Goal: Check status: Check status

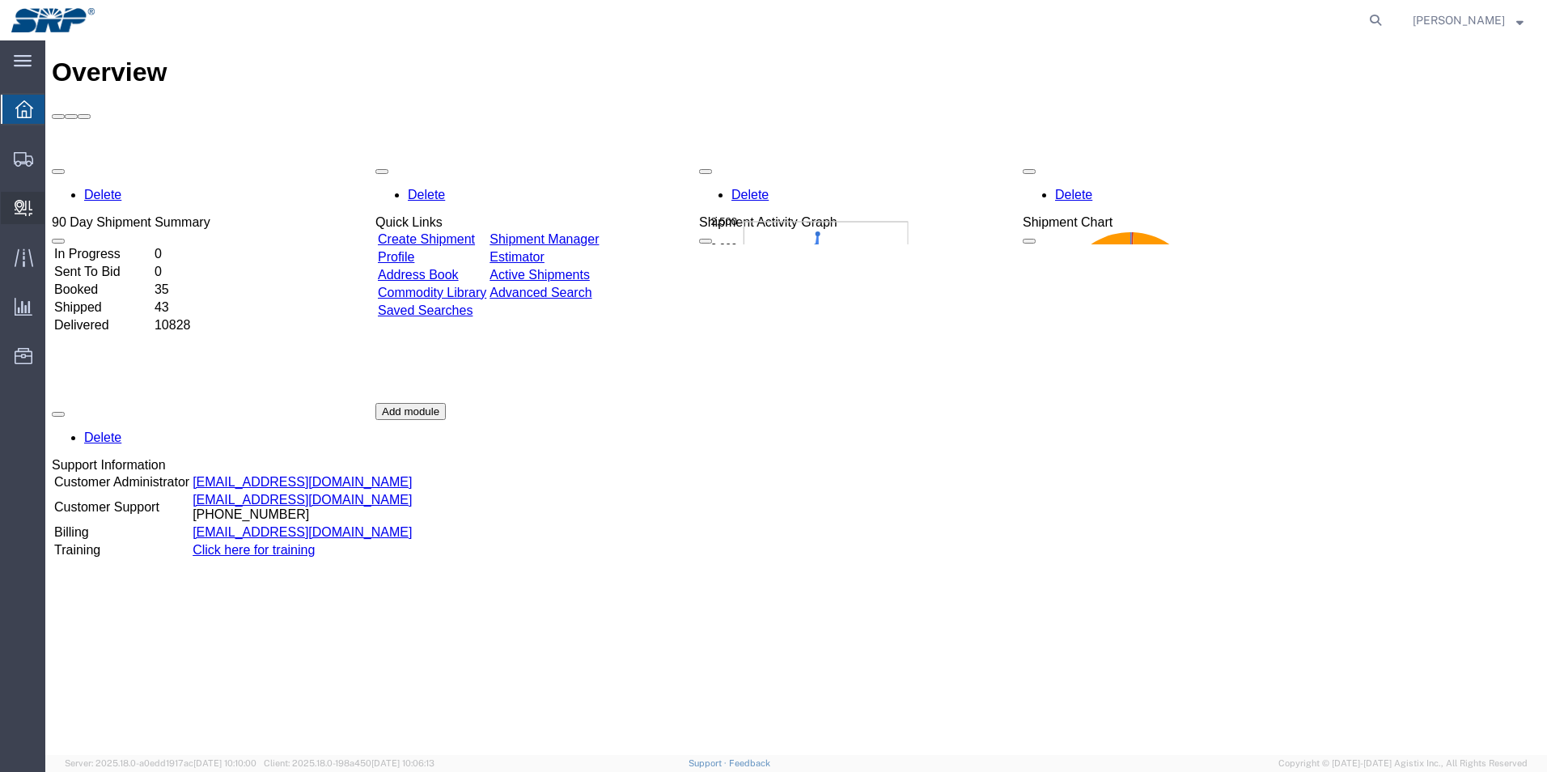
click at [56, 209] on span "Internal Delivery" at bounding box center [50, 208] width 11 height 32
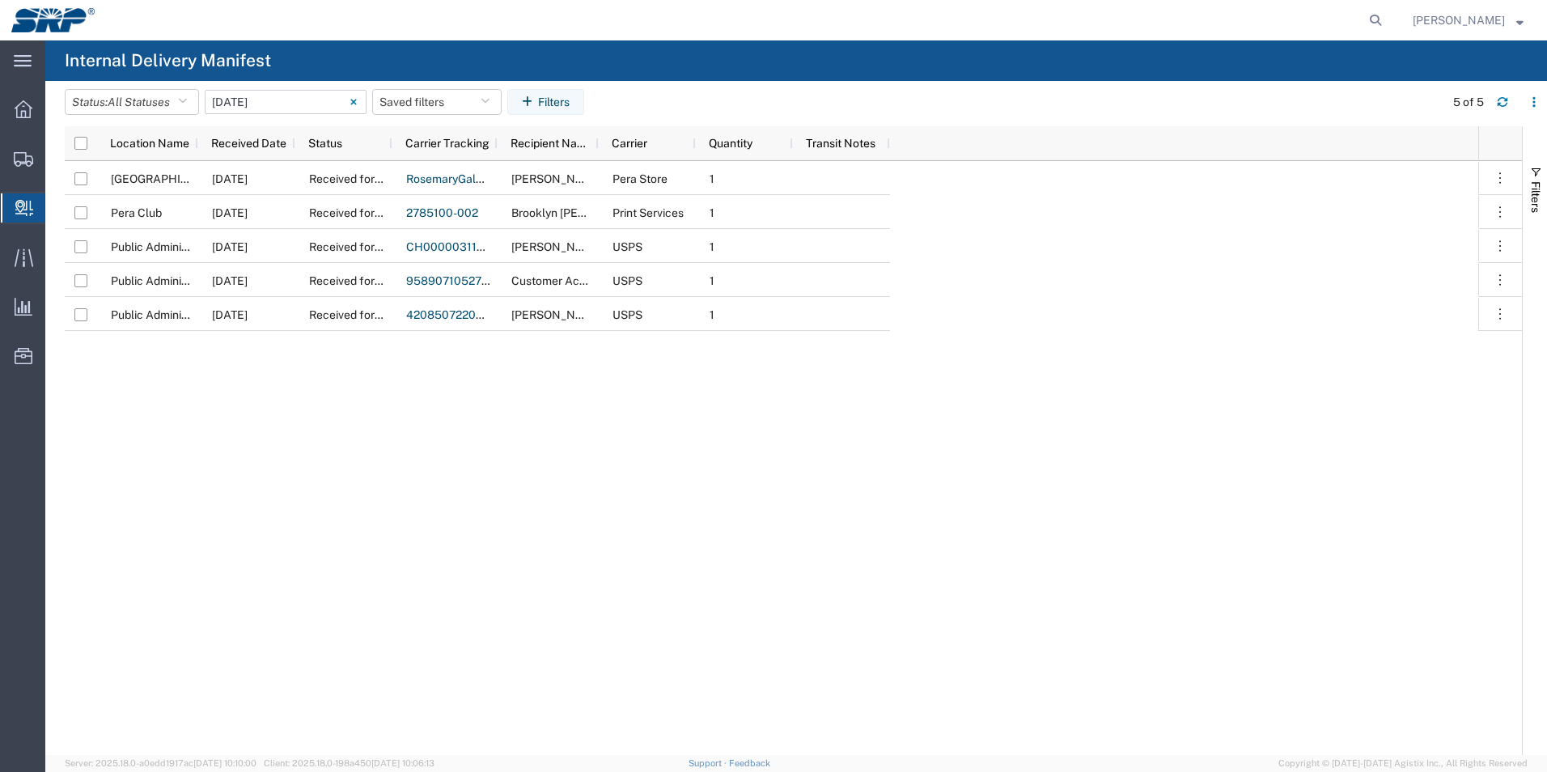
click at [254, 101] on input "[DATE] - [DATE]" at bounding box center [286, 102] width 162 height 24
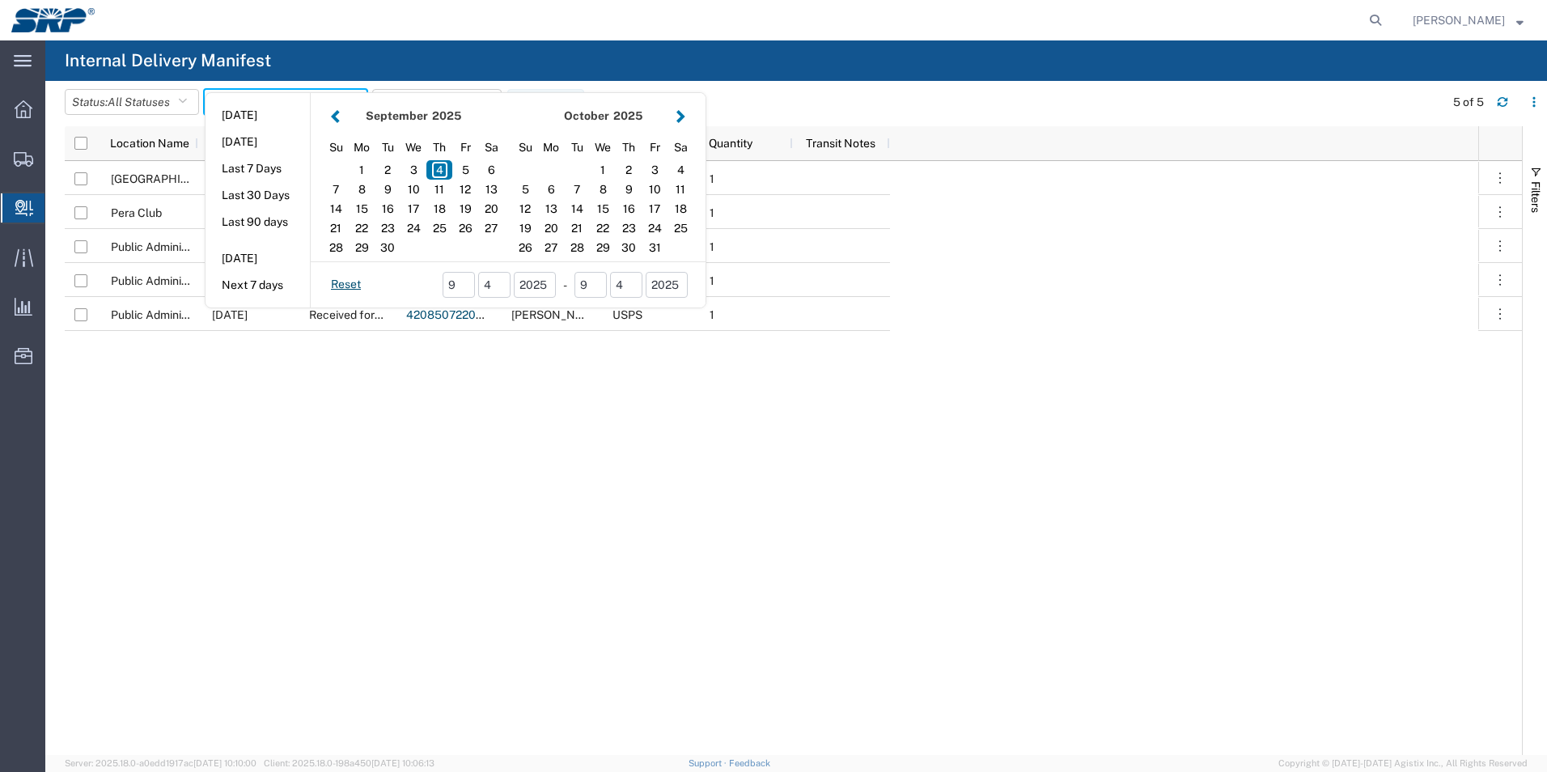
click at [342, 124] on button "button" at bounding box center [335, 116] width 17 height 22
click at [556, 245] on div "25" at bounding box center [551, 247] width 26 height 19
click at [556, 246] on div "25" at bounding box center [551, 247] width 26 height 19
type input "[DATE]"
type input "[DATE] - [DATE]"
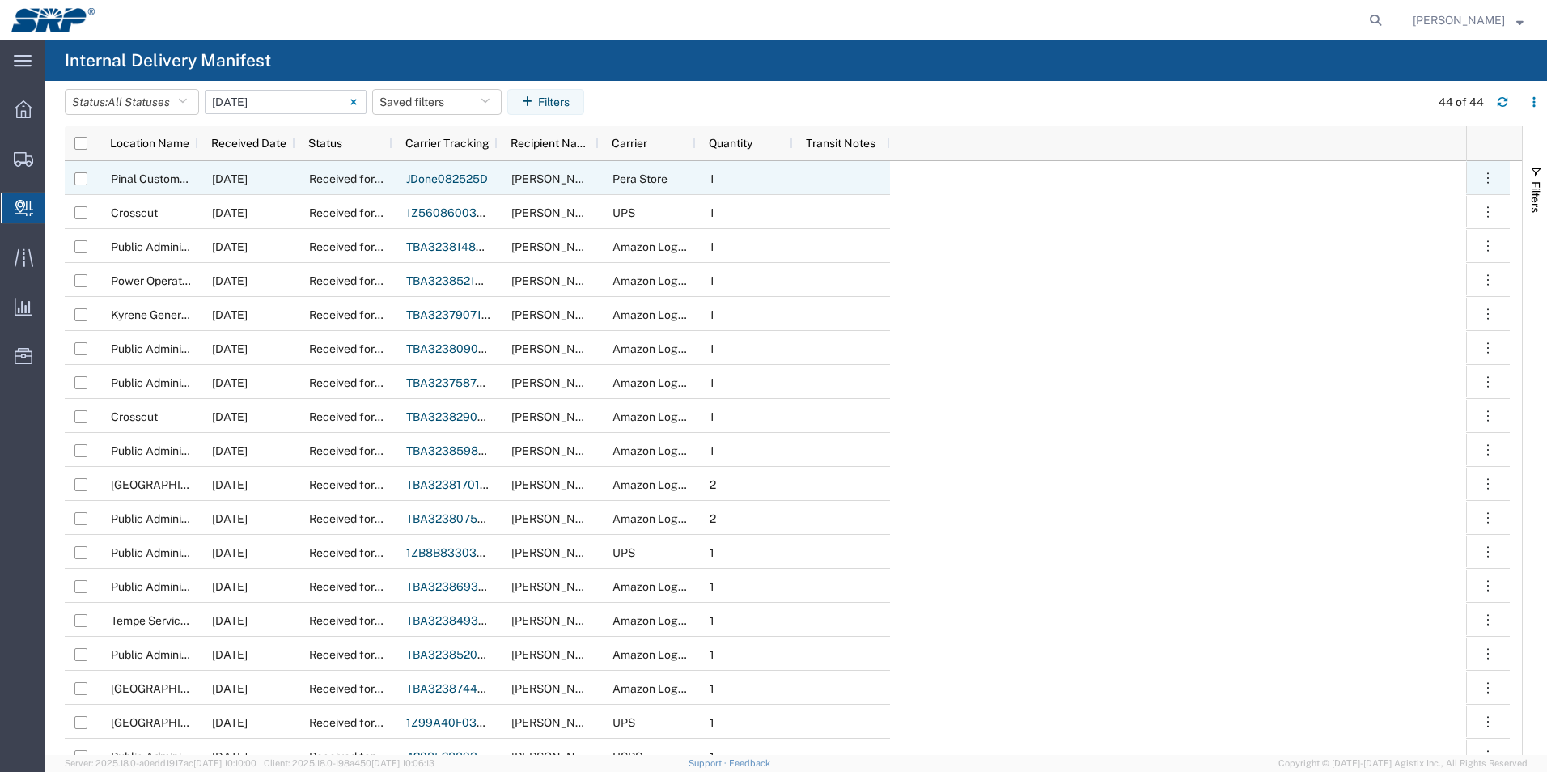
click at [463, 178] on link "JDone082525D" at bounding box center [447, 178] width 82 height 13
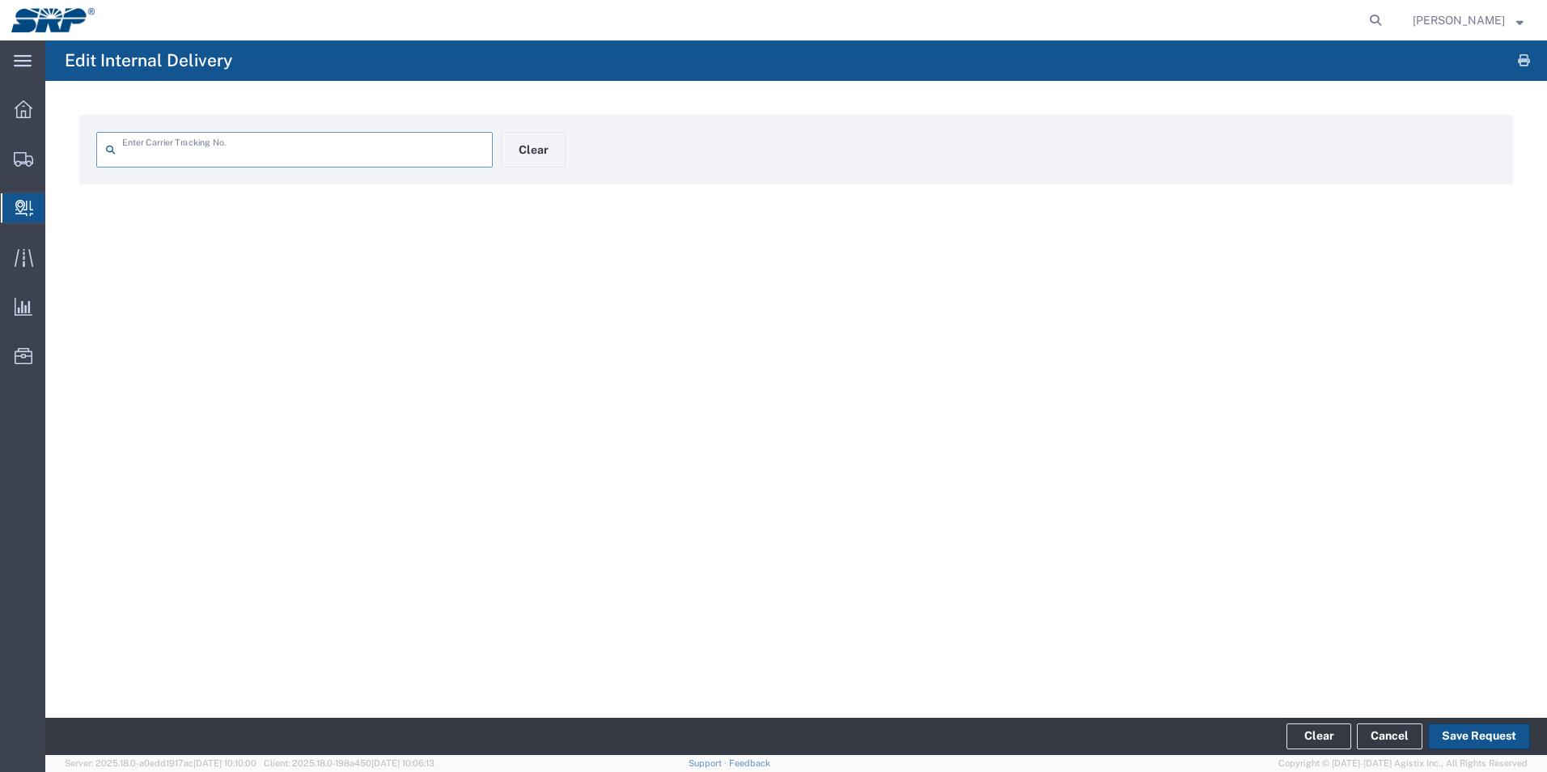
type input "JDone082525D"
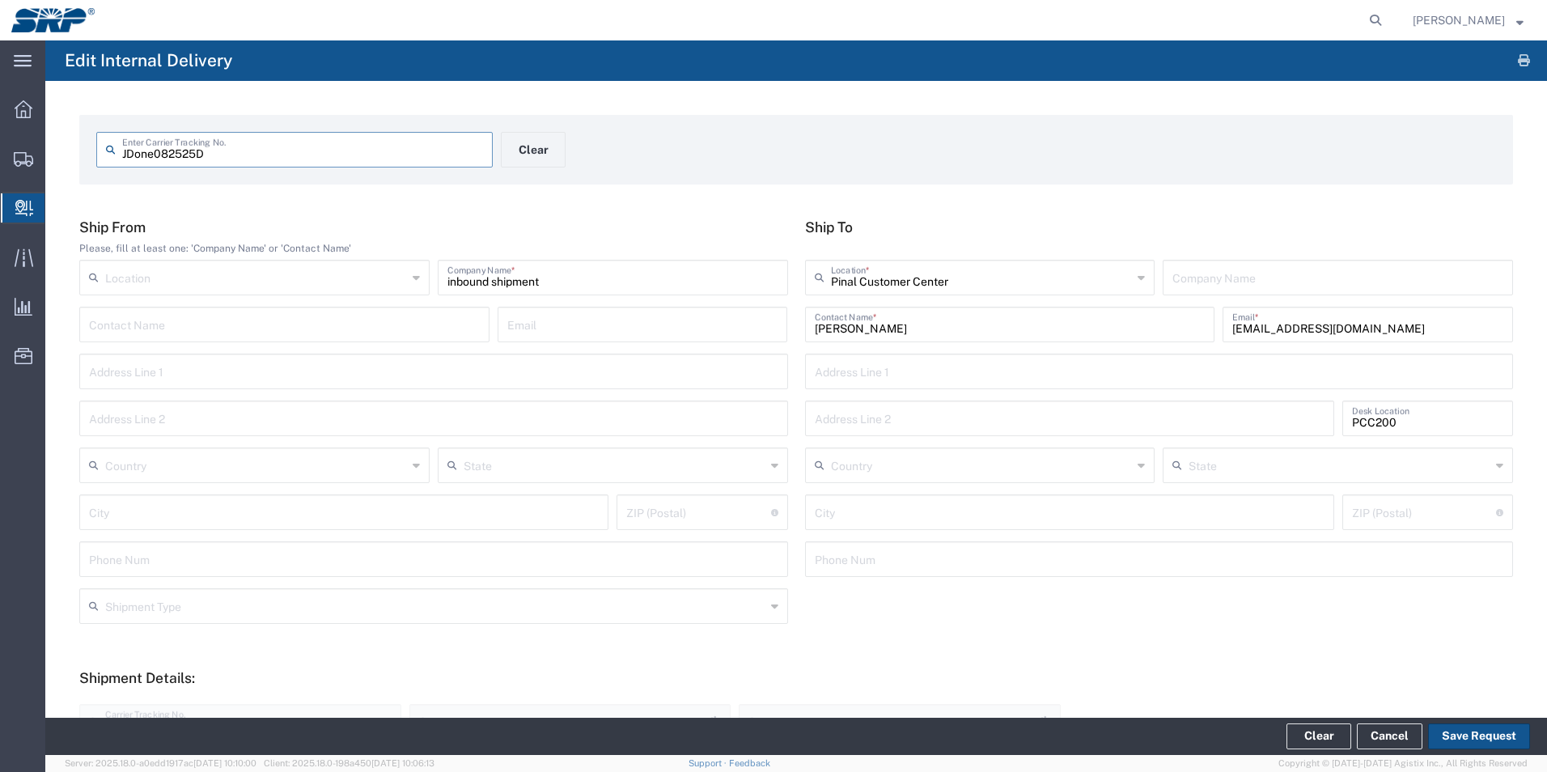
type input "Your Packaging"
type input "Inter-Office"
type input "Pera Store"
drag, startPoint x: 211, startPoint y: 155, endPoint x: 112, endPoint y: 147, distance: 99.8
click at [112, 147] on div "JDone082525D Enter Carrier Tracking No." at bounding box center [294, 150] width 397 height 36
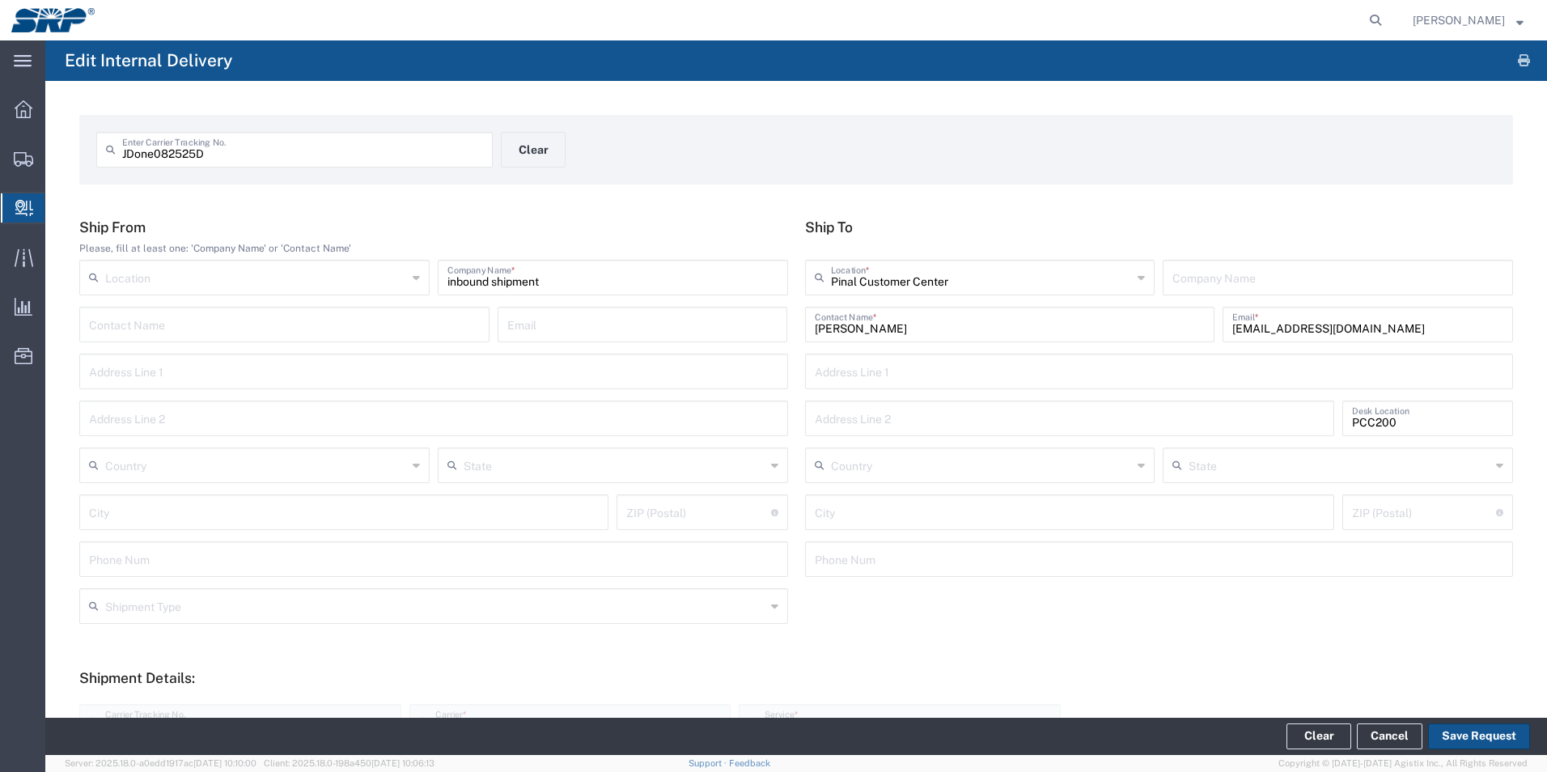
click at [1390, 18] on form at bounding box center [1377, 20] width 26 height 40
click at [1387, 21] on icon at bounding box center [1375, 20] width 23 height 23
click at [969, 19] on input "search" at bounding box center [1118, 20] width 492 height 39
paste input "JDone082525D"
type input "JDone082525D"
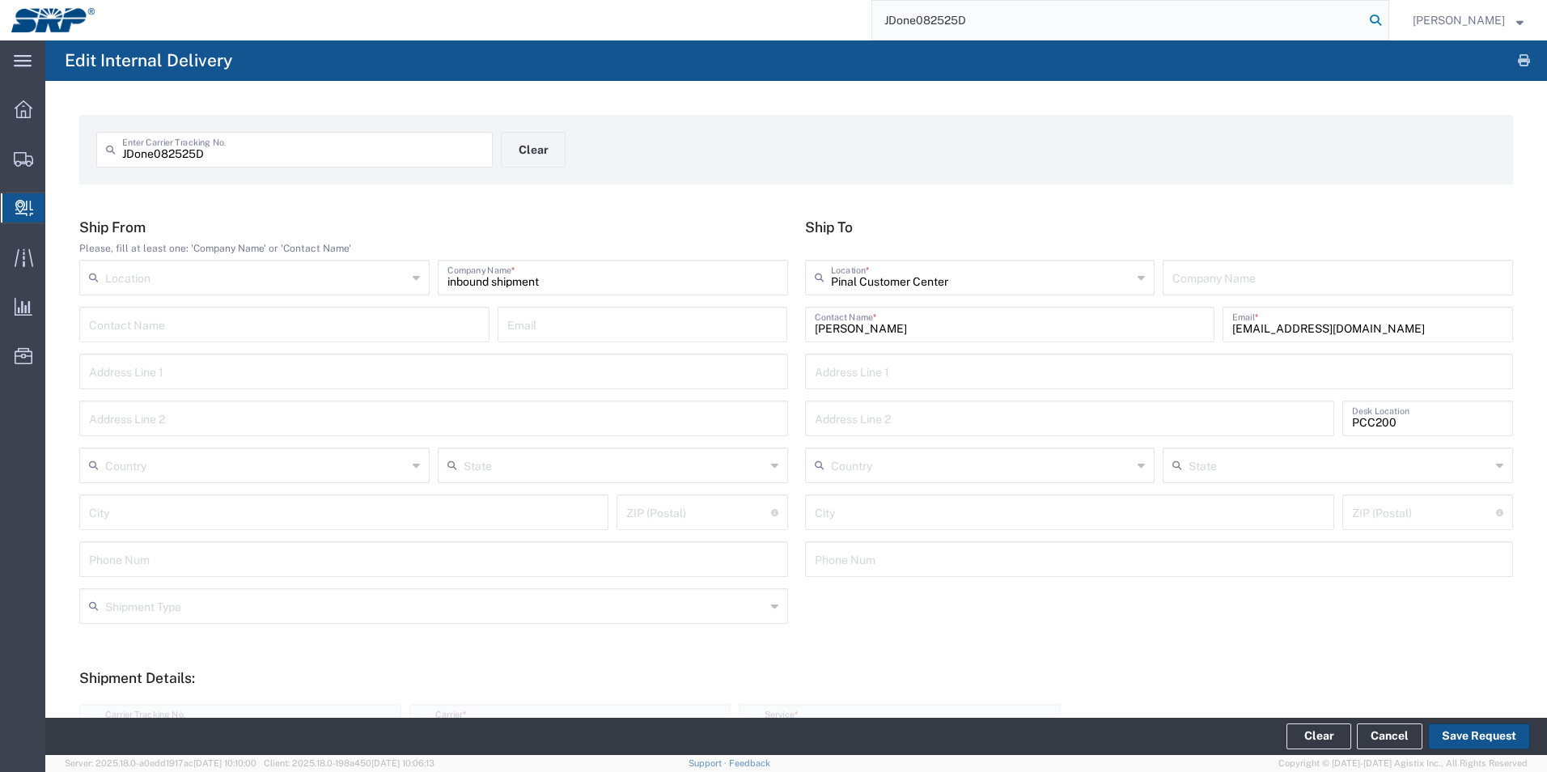
click at [1387, 23] on icon at bounding box center [1375, 20] width 23 height 23
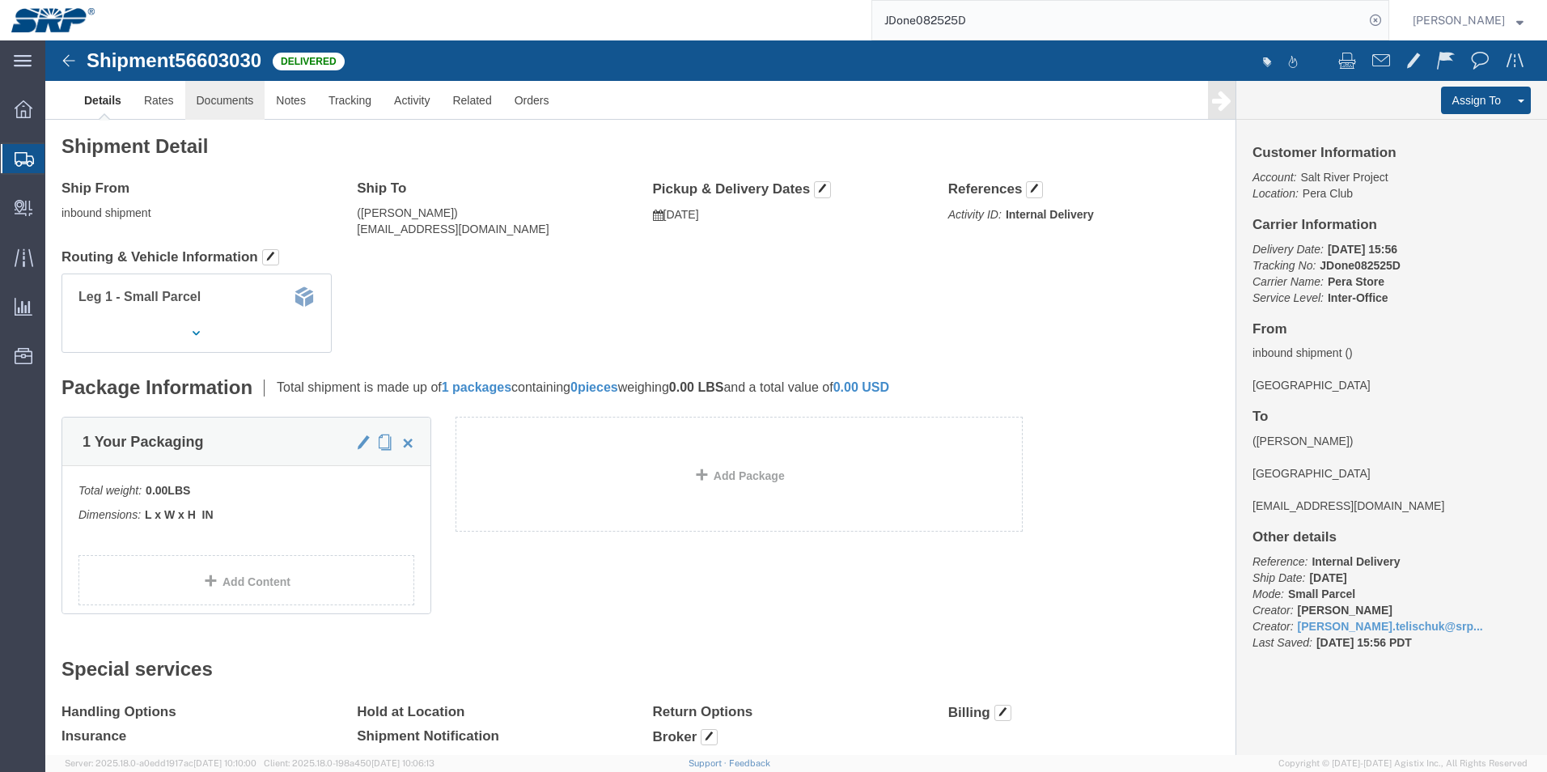
click link "Documents"
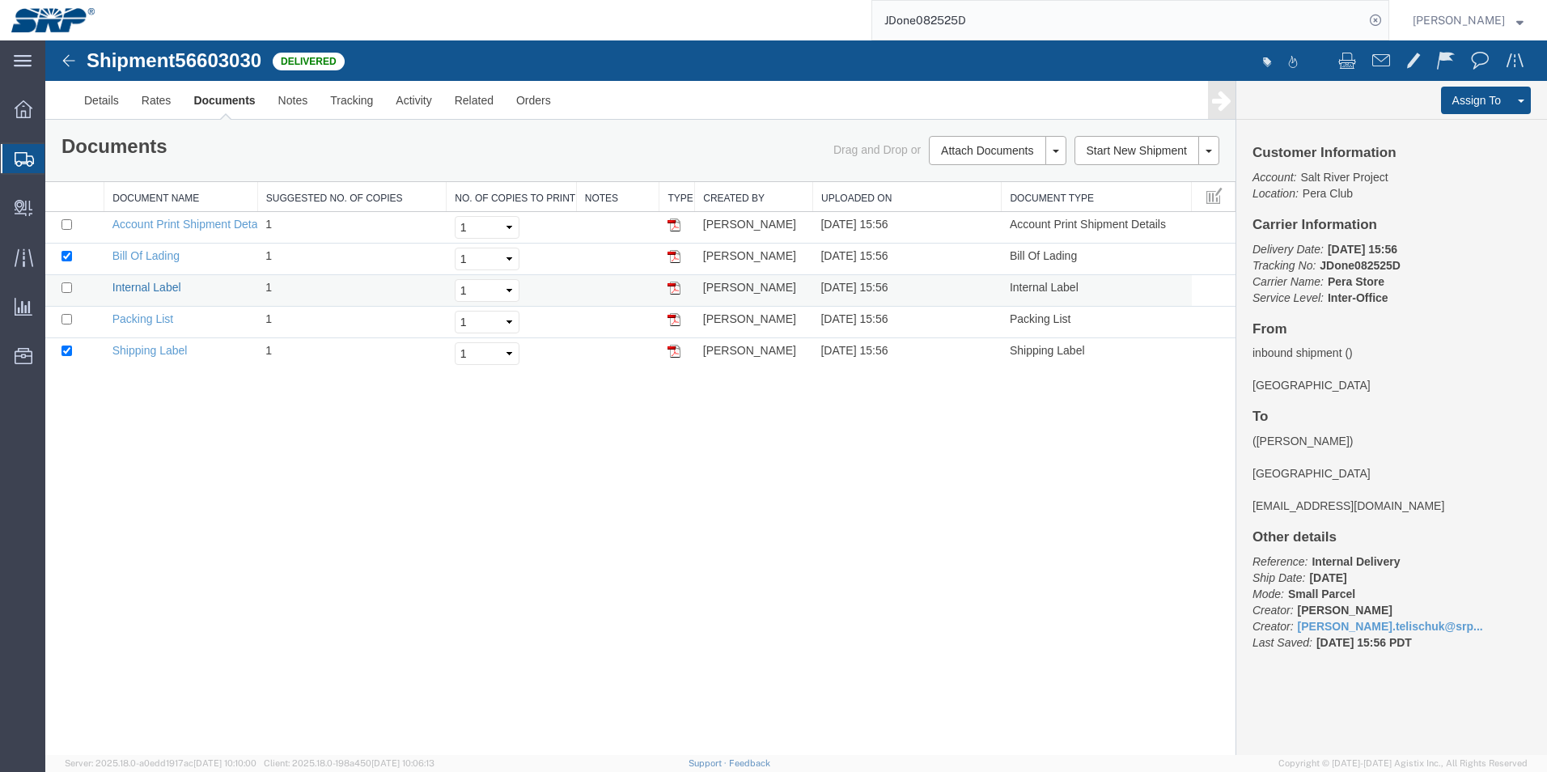
click at [174, 286] on link "Internal Label" at bounding box center [146, 287] width 69 height 13
click at [178, 351] on link "Shipping Label" at bounding box center [149, 350] width 75 height 13
click at [164, 292] on link "Internal Label" at bounding box center [146, 287] width 69 height 13
